Goal: Task Accomplishment & Management: Manage account settings

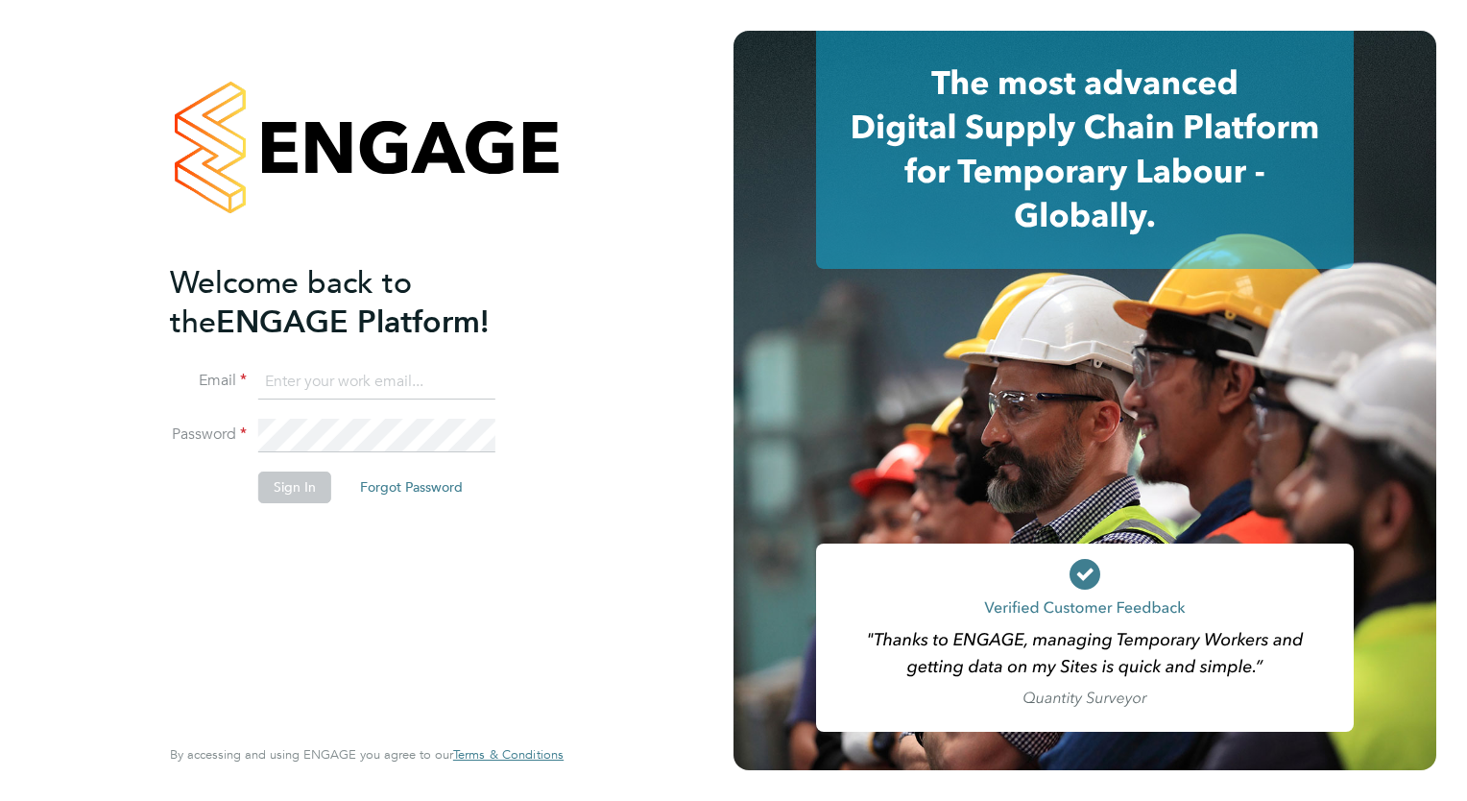
type input "tamara@peacerecruitmentservices.com"
click at [297, 490] on button "Sign In" at bounding box center [294, 486] width 73 height 31
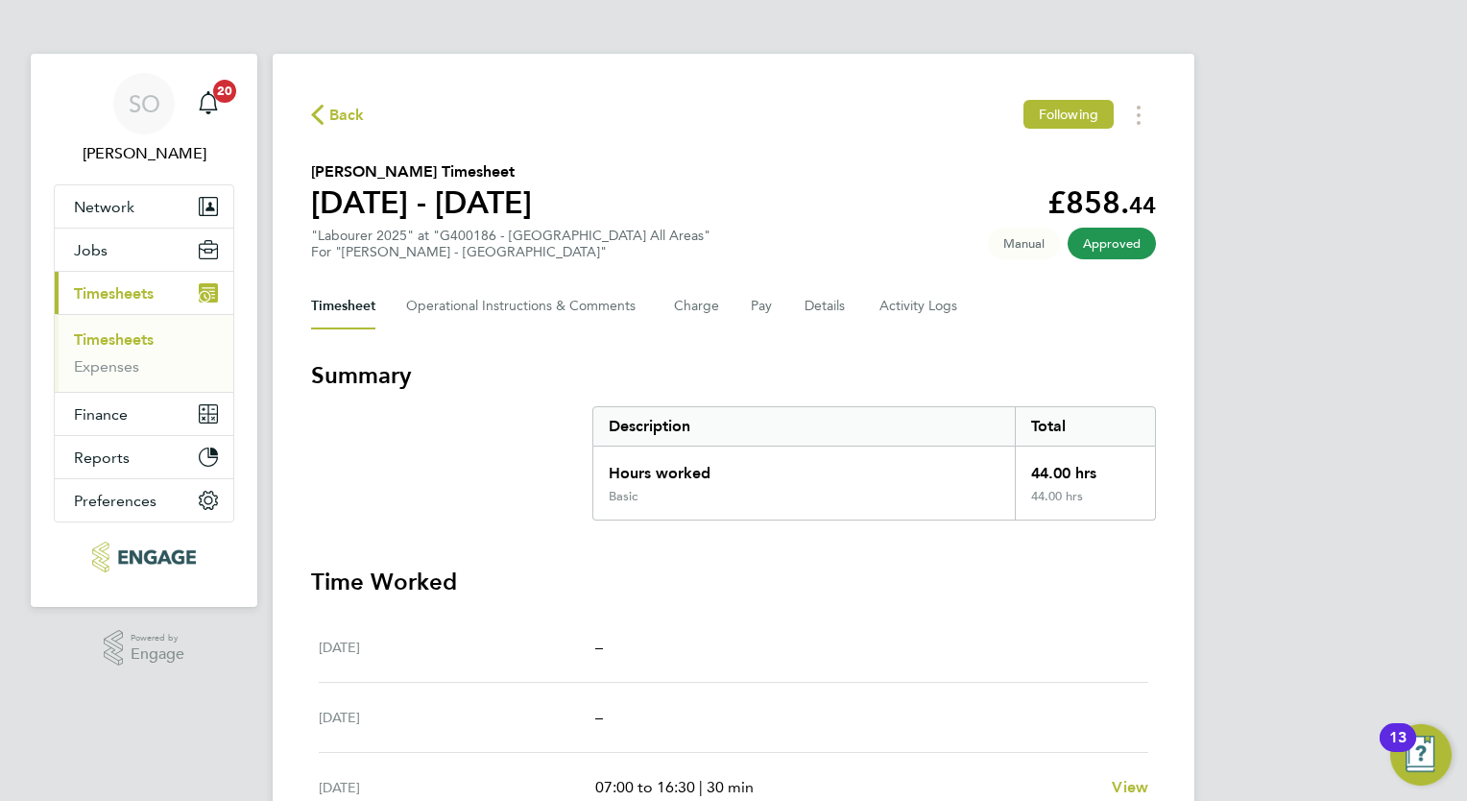
click at [138, 340] on link "Timesheets" at bounding box center [114, 339] width 80 height 18
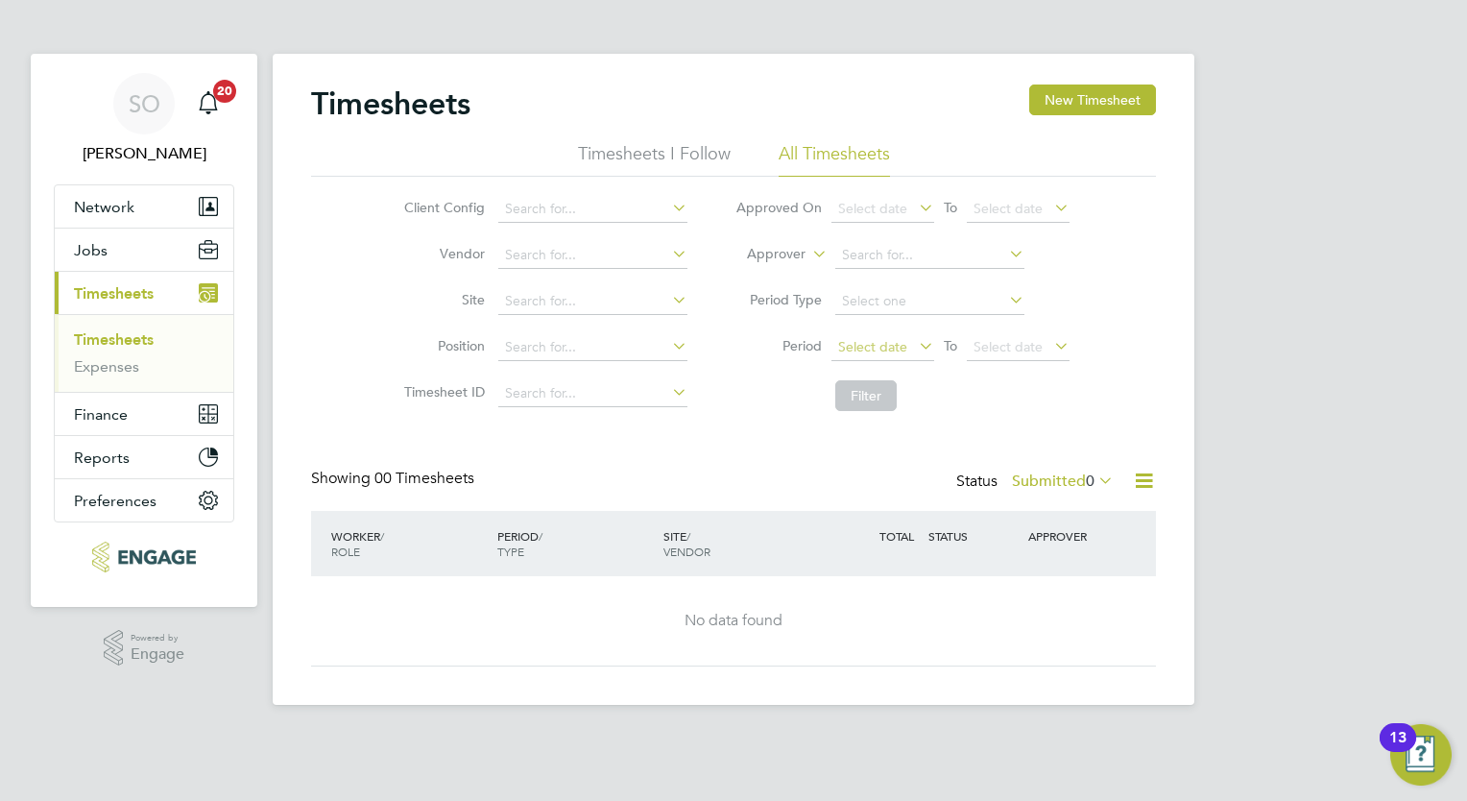
click at [856, 348] on span "Select date" at bounding box center [872, 346] width 69 height 17
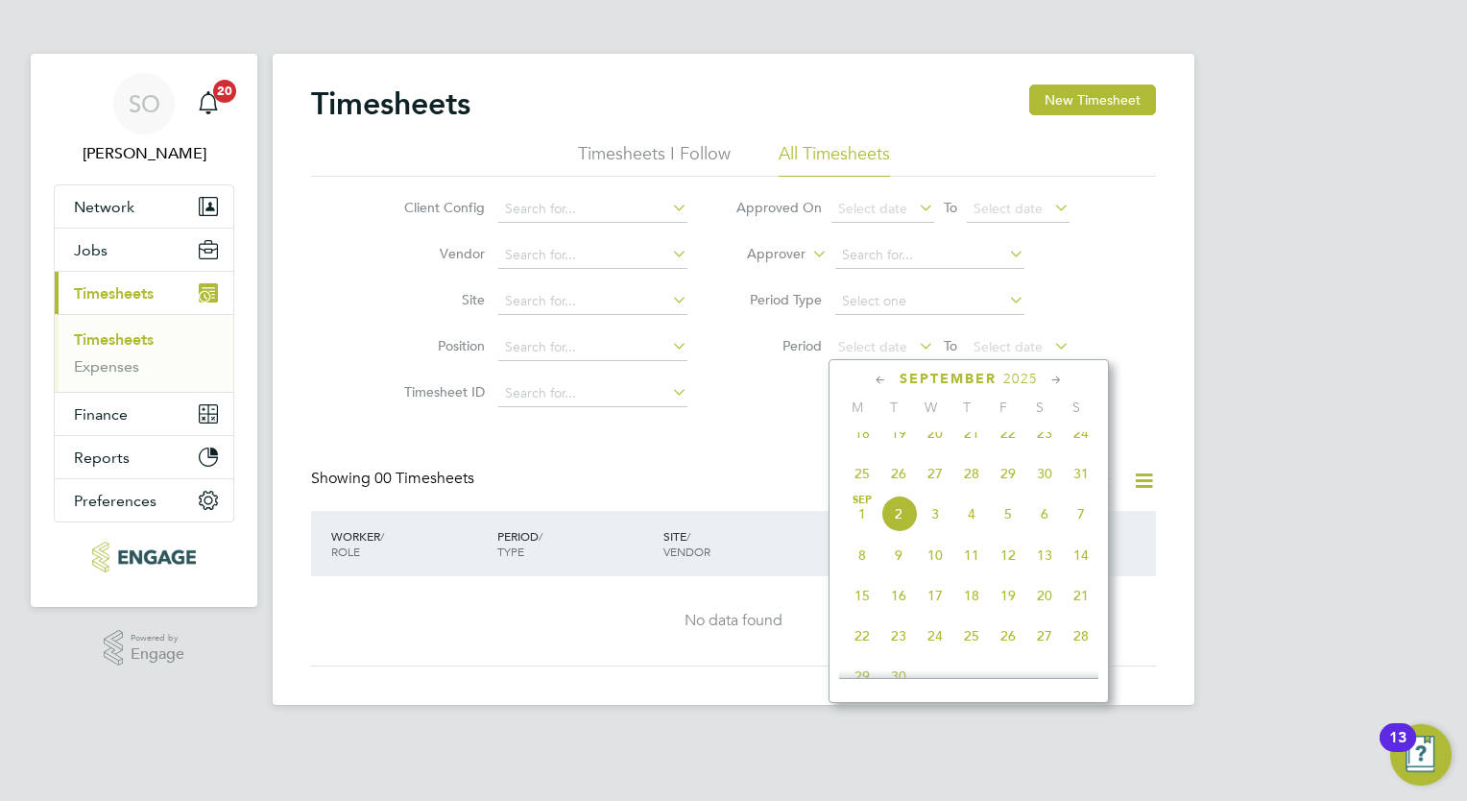
click at [860, 488] on span "25" at bounding box center [862, 473] width 36 height 36
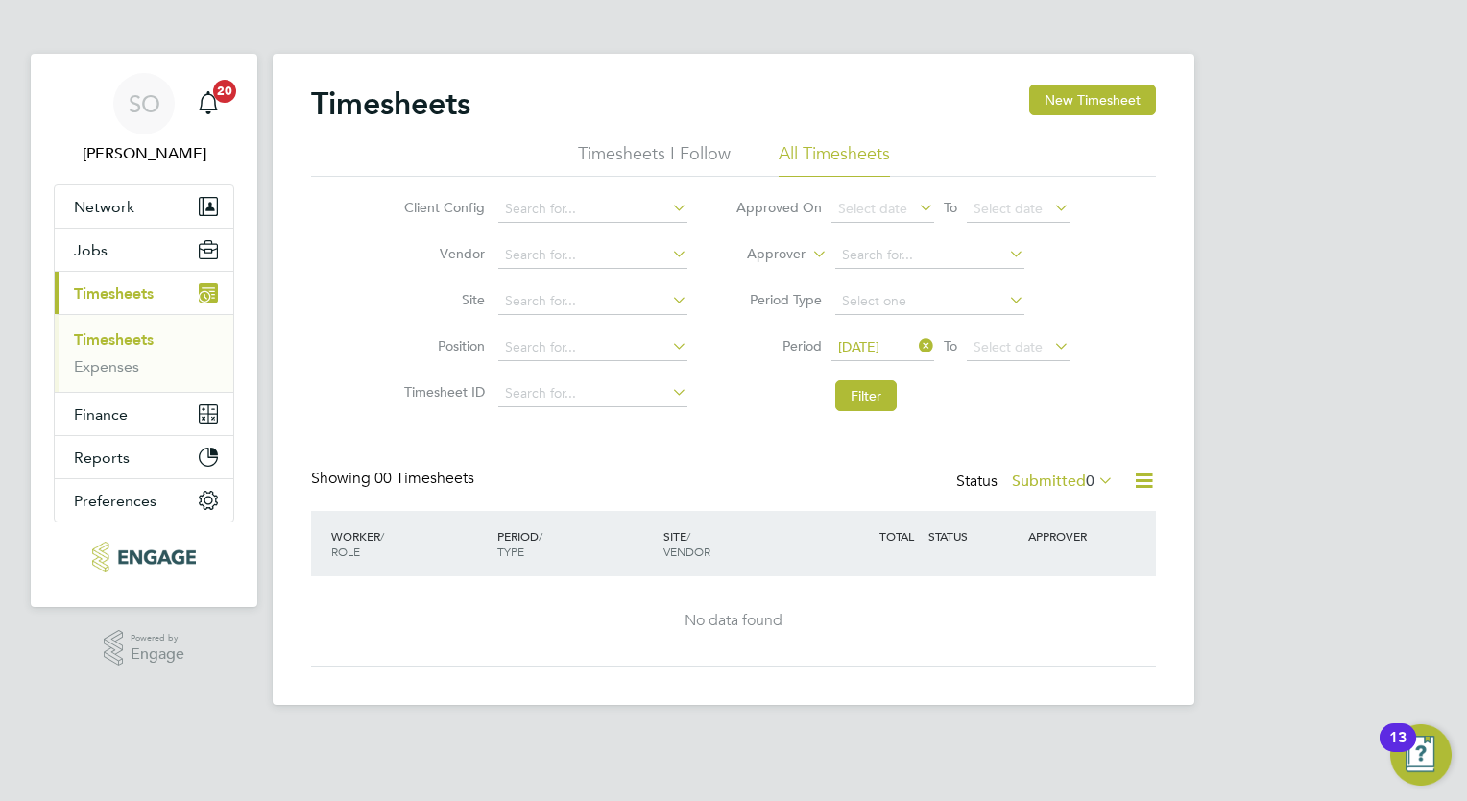
click at [1050, 346] on icon at bounding box center [1050, 345] width 0 height 27
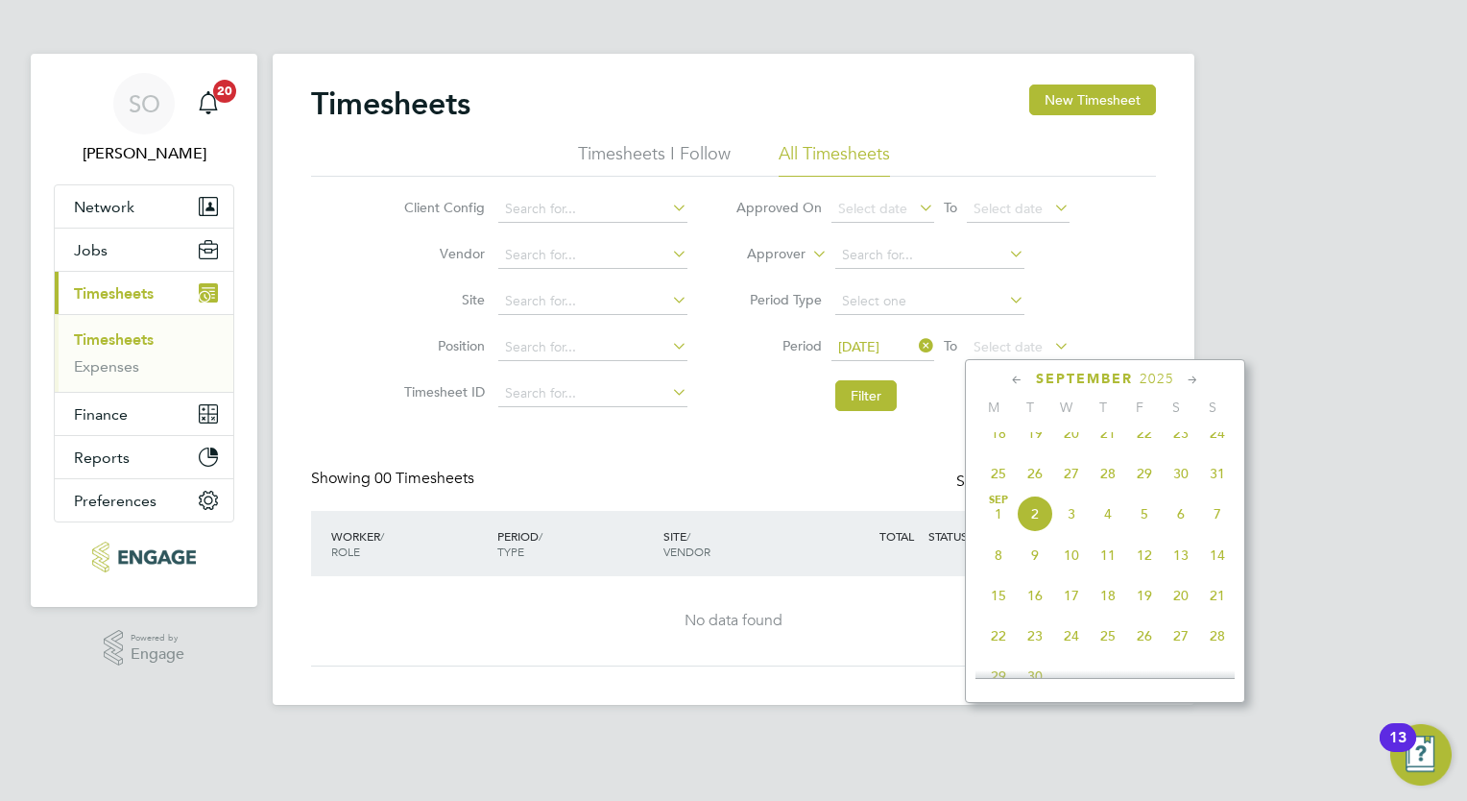
click at [997, 532] on span "Sep 1" at bounding box center [998, 513] width 36 height 36
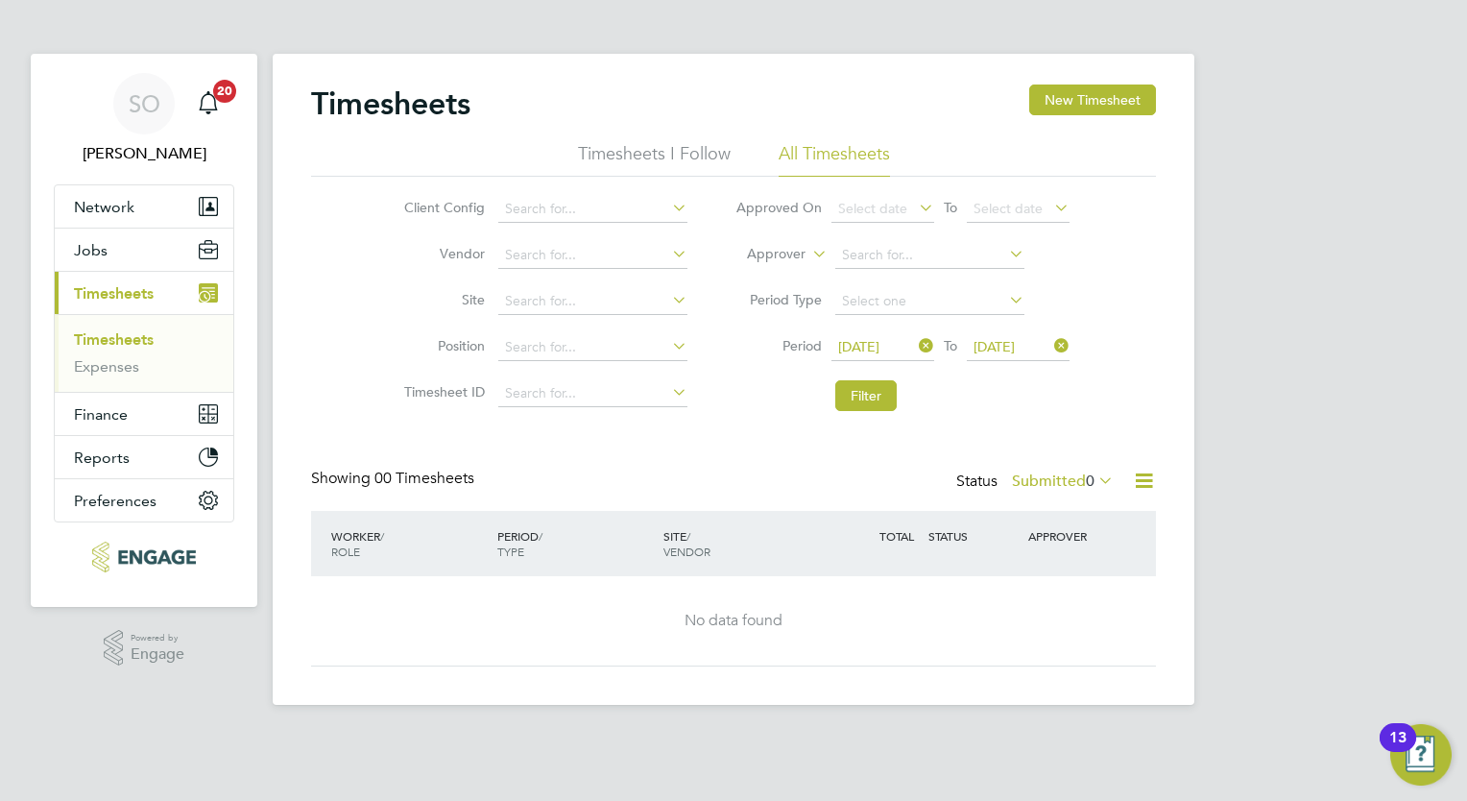
click at [1094, 475] on icon at bounding box center [1094, 480] width 0 height 27
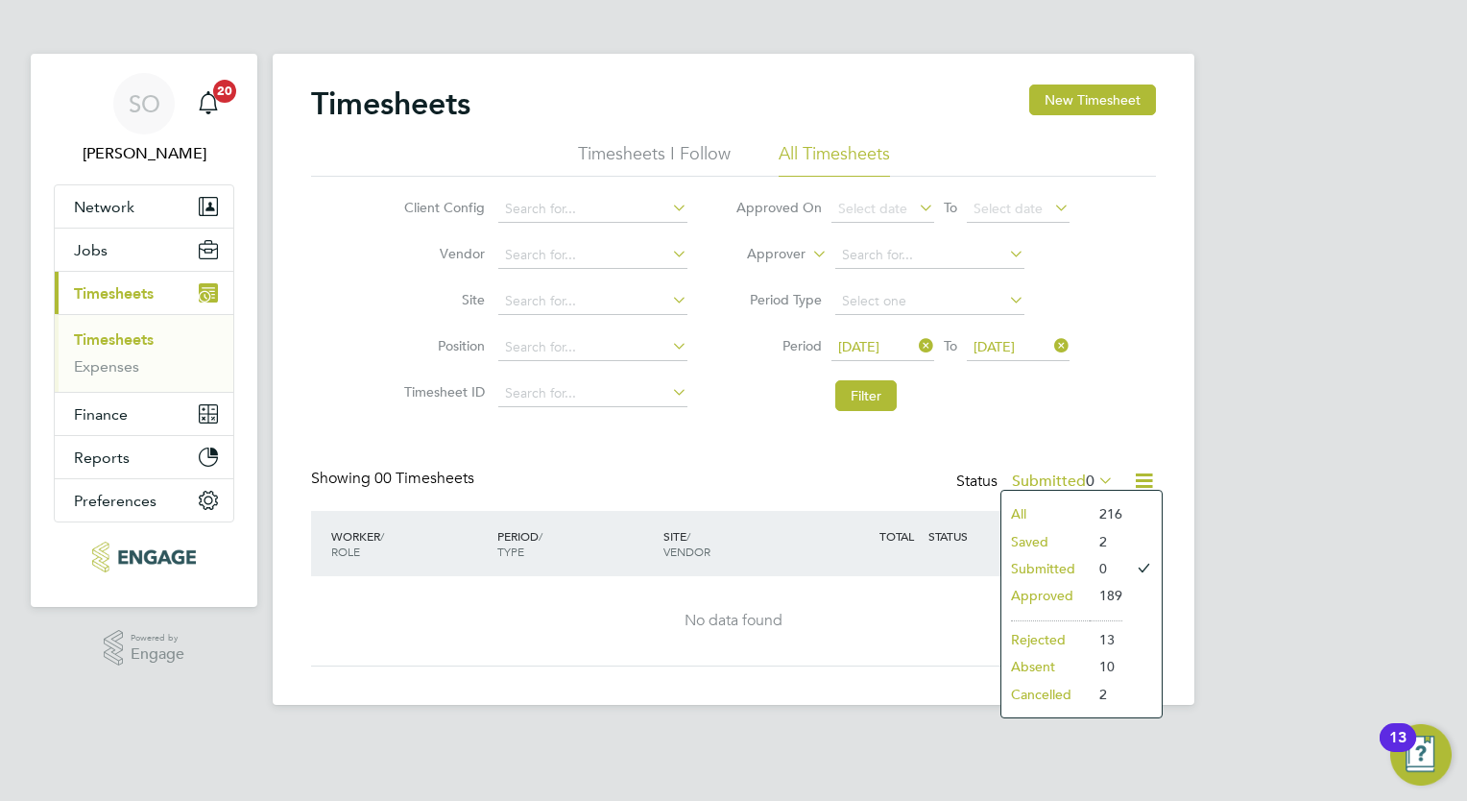
drag, startPoint x: 1023, startPoint y: 513, endPoint x: 929, endPoint y: 529, distance: 95.5
click at [929, 529] on div "Timesheets New Timesheet Timesheets I Follow All Timesheets Client Config Vendo…" at bounding box center [734, 379] width 922 height 651
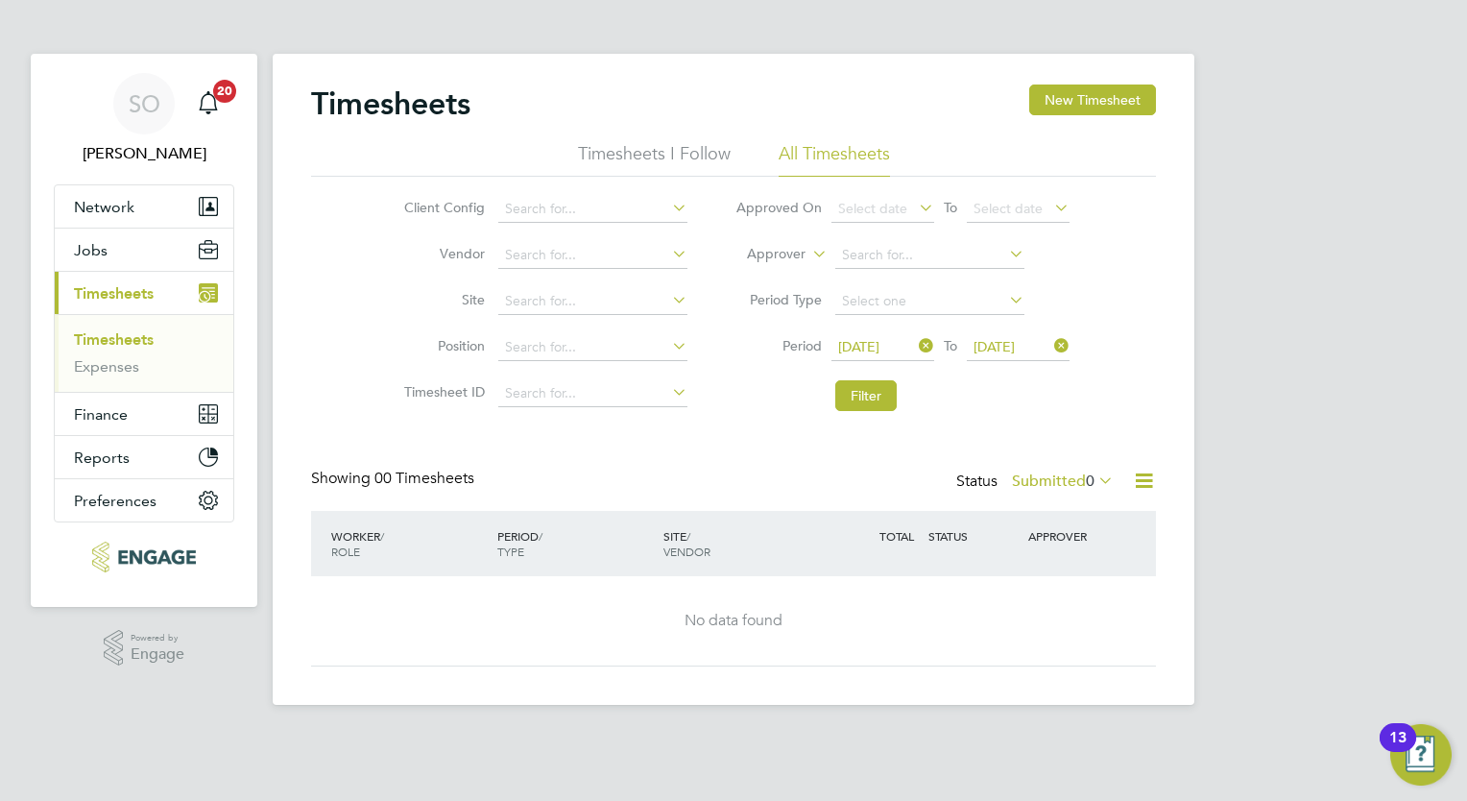
click at [1094, 482] on icon at bounding box center [1094, 480] width 0 height 27
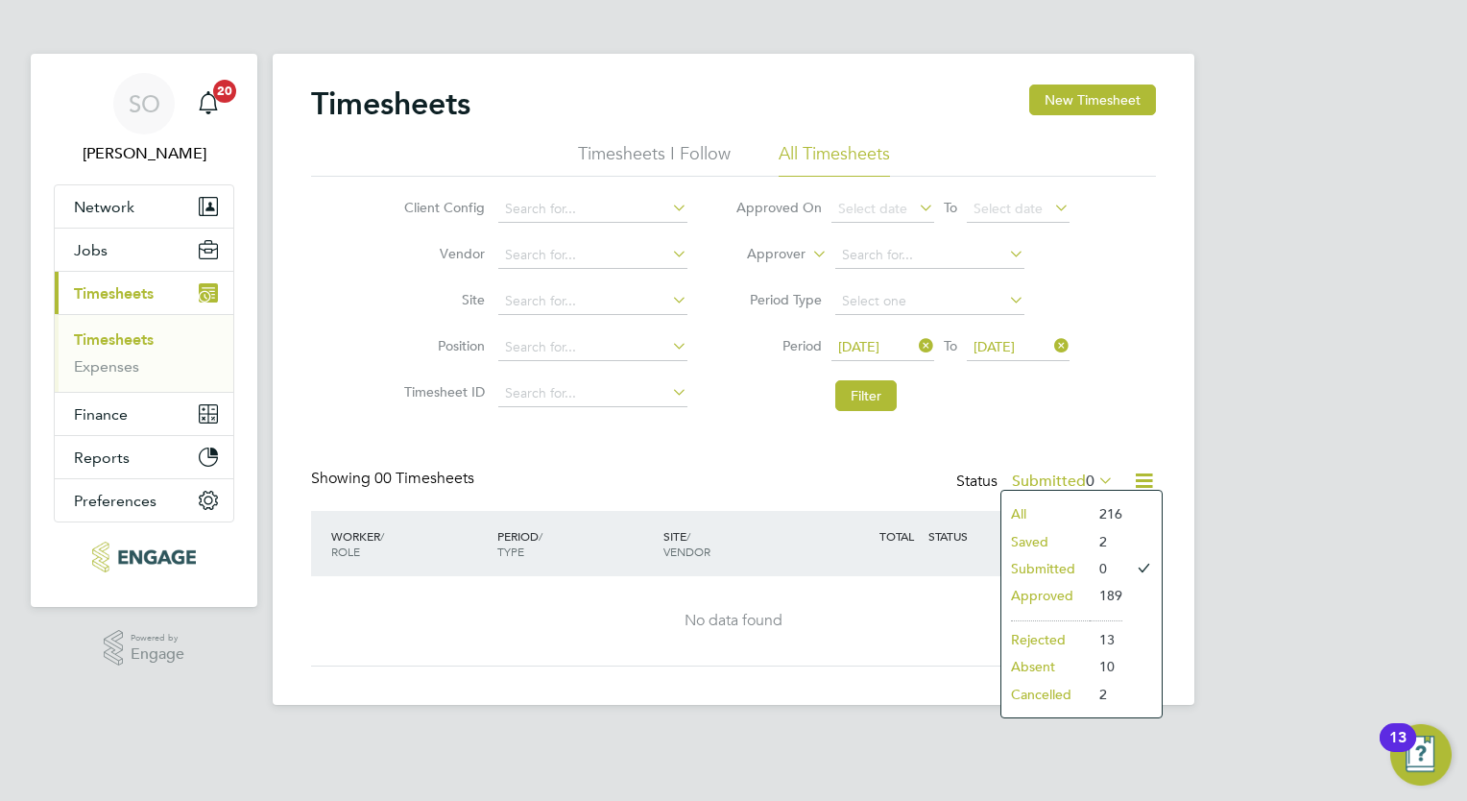
click at [1048, 505] on li "All" at bounding box center [1045, 513] width 88 height 27
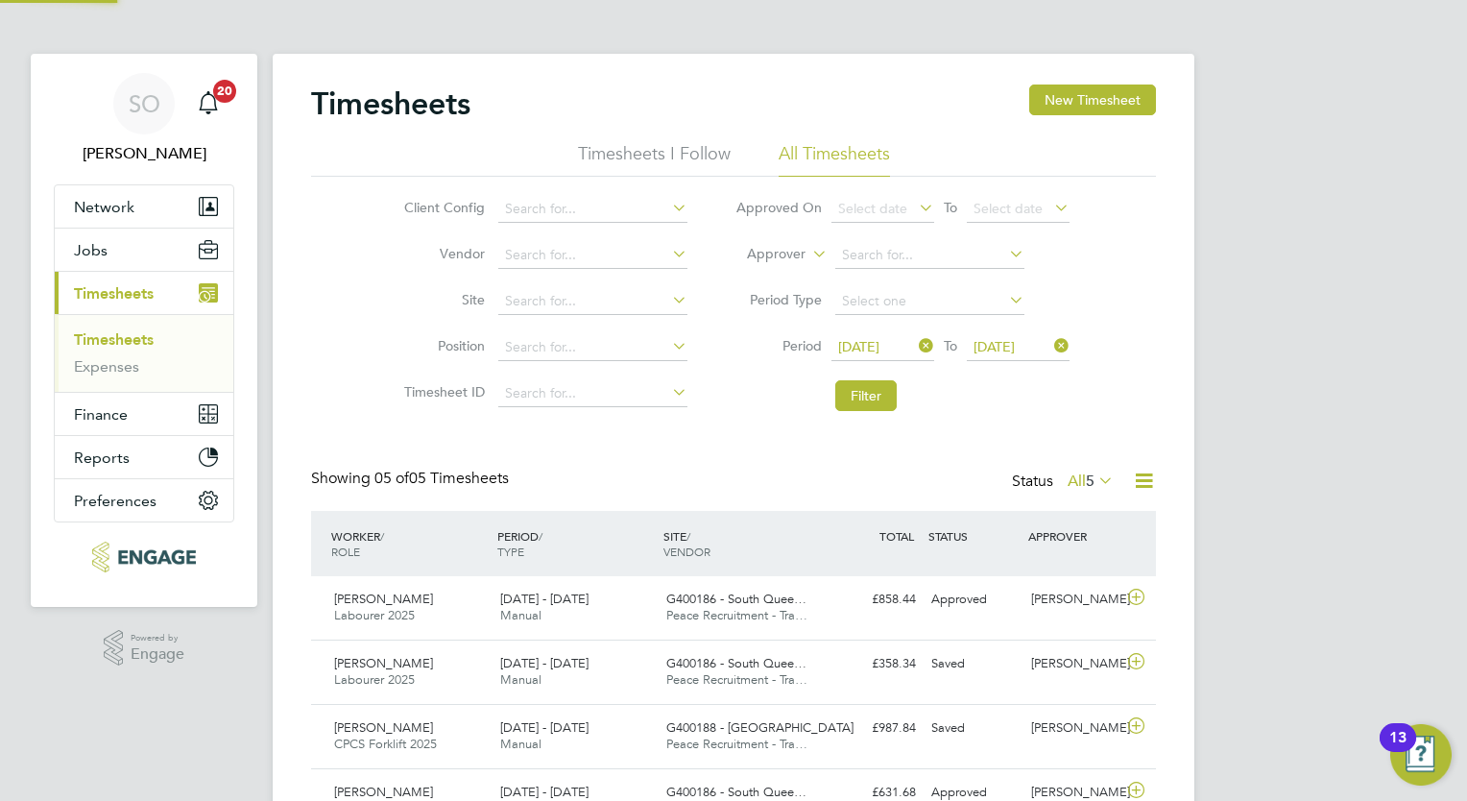
scroll to position [0, 0]
click at [861, 393] on button "Filter" at bounding box center [865, 395] width 61 height 31
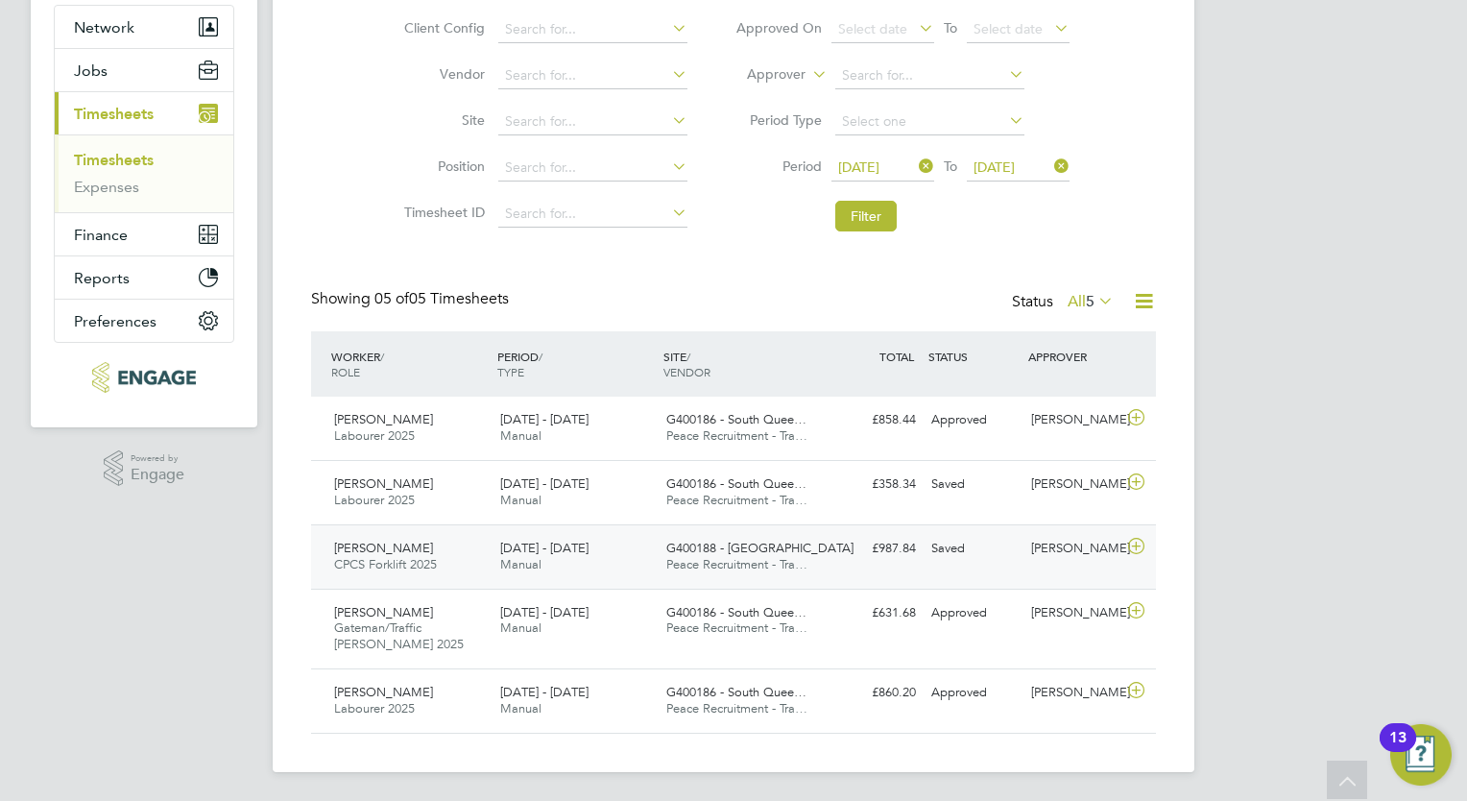
click at [396, 547] on span "Tomasz Krupa" at bounding box center [383, 548] width 99 height 16
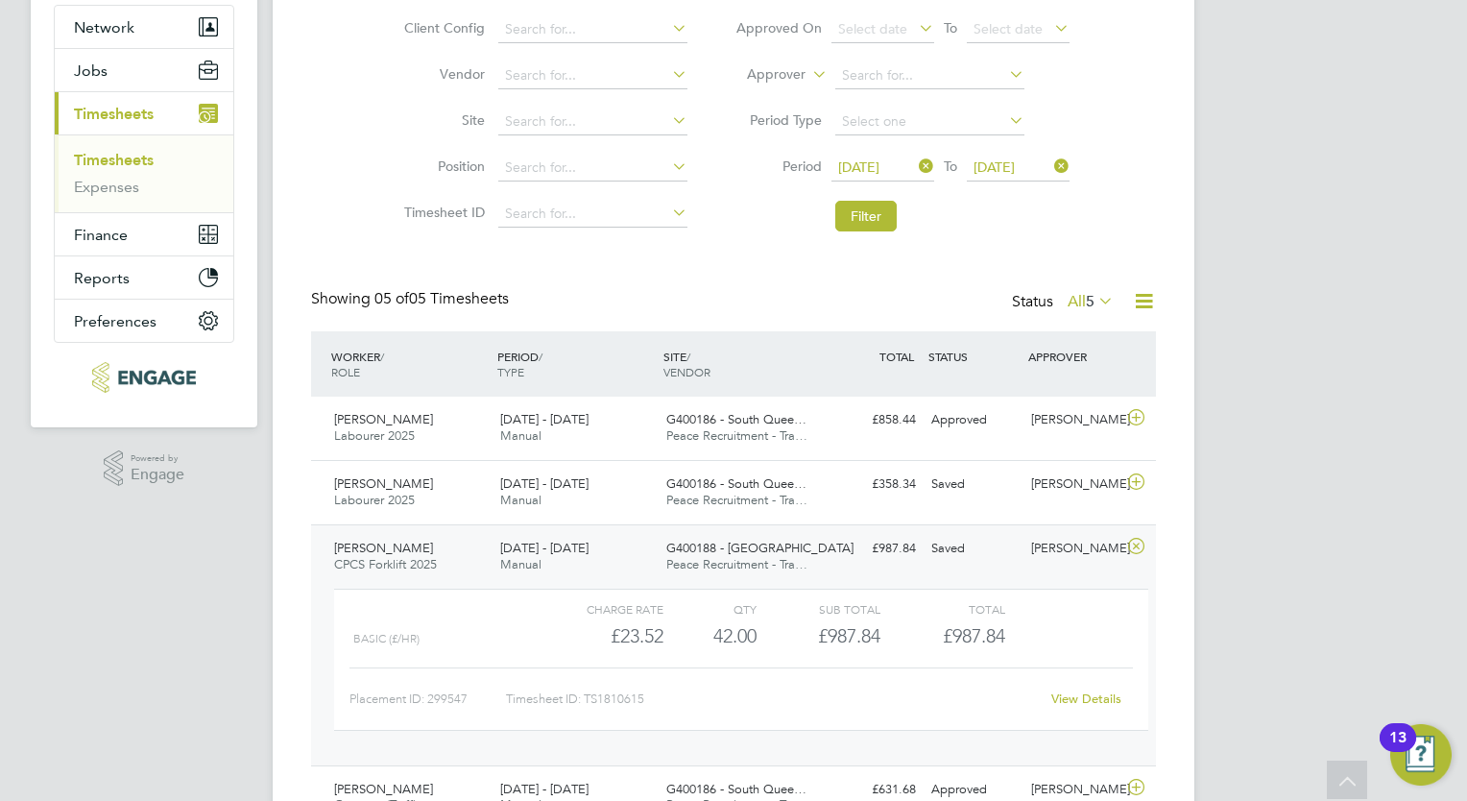
click at [1091, 705] on div "View Details" at bounding box center [1086, 699] width 94 height 31
click at [1085, 692] on link "View Details" at bounding box center [1086, 698] width 70 height 16
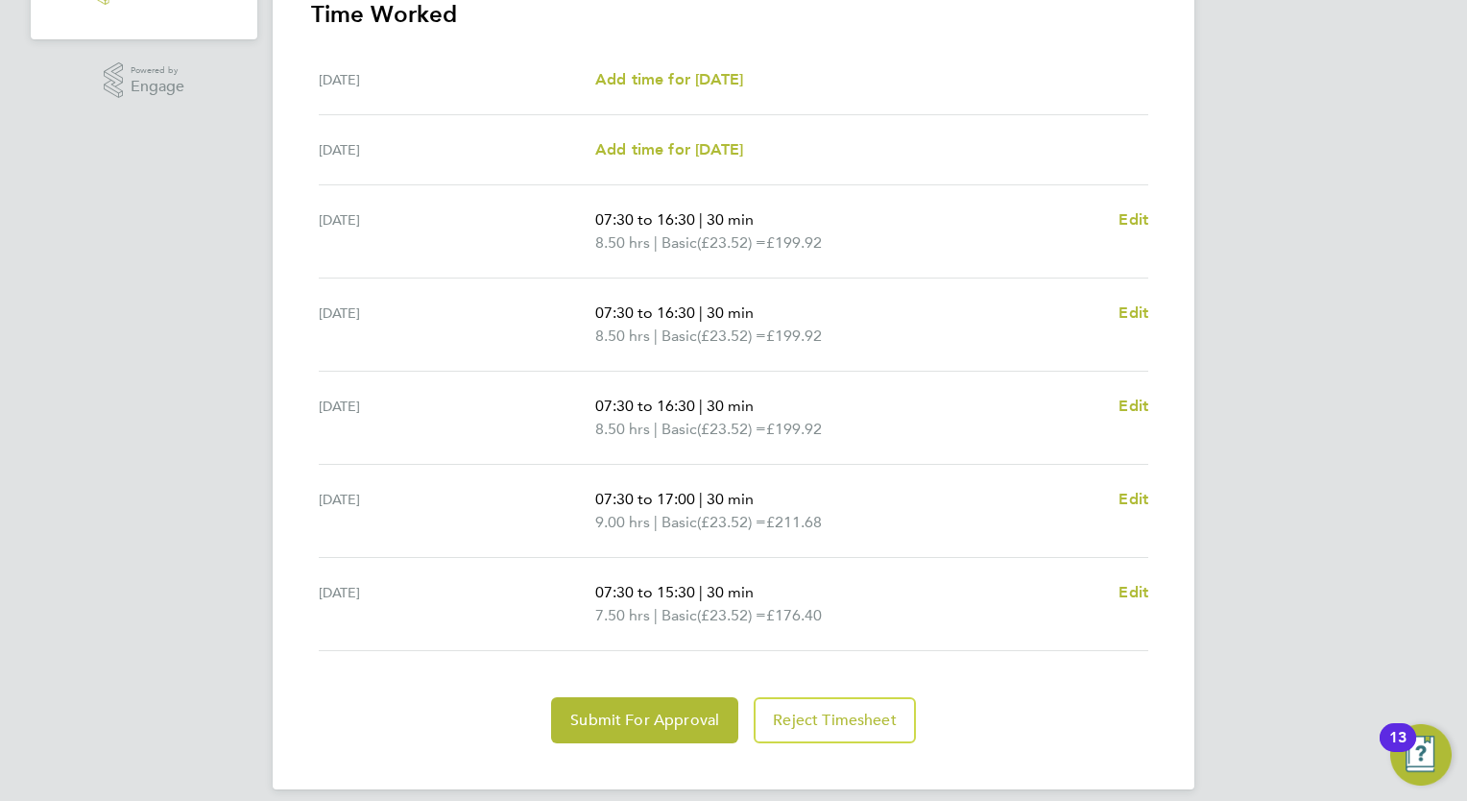
scroll to position [584, 0]
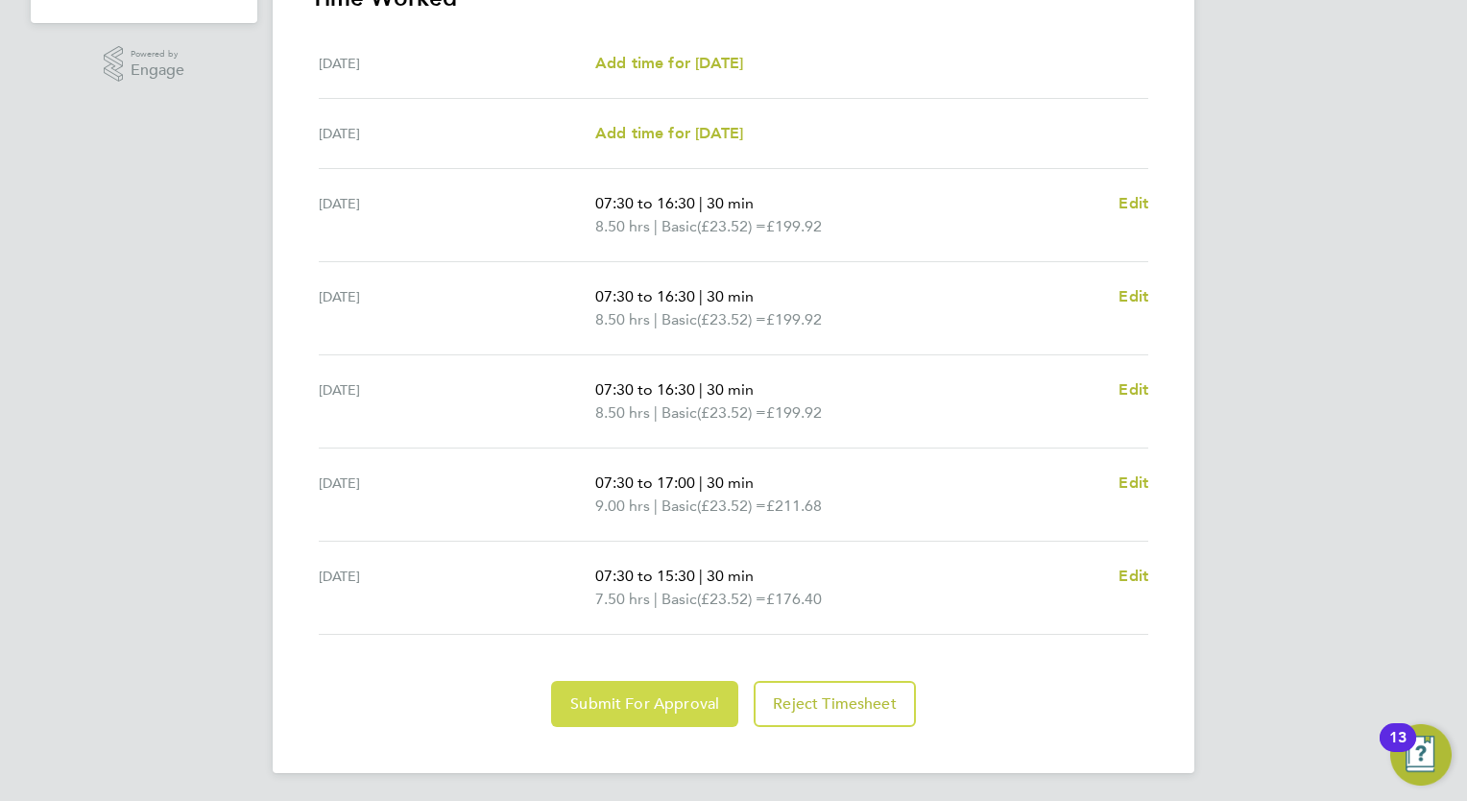
click at [651, 709] on span "Submit For Approval" at bounding box center [644, 703] width 149 height 19
